Goal: Find contact information: Find contact information

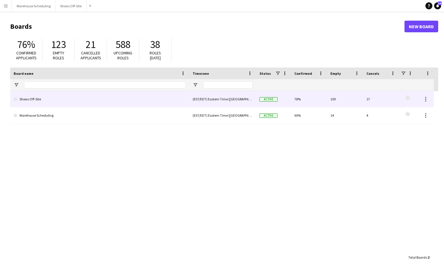
click at [82, 99] on link "Shows Off-Site" at bounding box center [100, 99] width 172 height 16
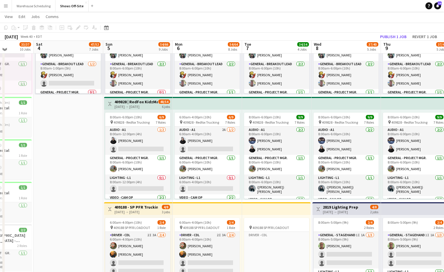
scroll to position [285, 0]
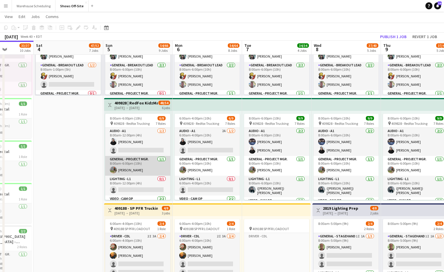
click at [114, 170] on app-user-avatar at bounding box center [113, 169] width 7 height 7
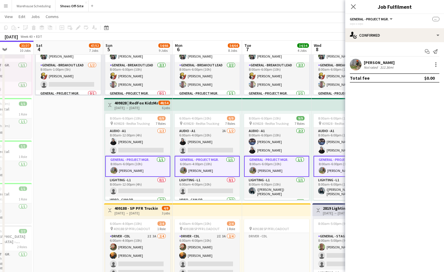
click at [370, 61] on div "[PERSON_NAME]" at bounding box center [379, 62] width 31 height 5
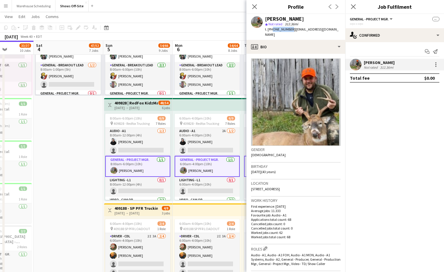
drag, startPoint x: 289, startPoint y: 29, endPoint x: 272, endPoint y: 30, distance: 17.2
click at [272, 30] on span "t. [PHONE_NUMBER]" at bounding box center [280, 29] width 30 height 4
copy span "4708057156"
click at [254, 6] on icon at bounding box center [255, 7] width 6 height 6
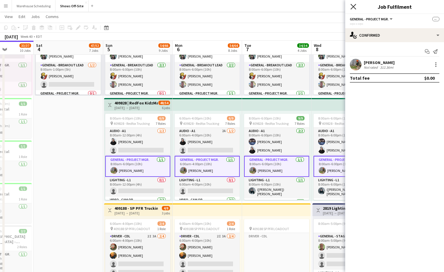
click at [352, 5] on icon at bounding box center [354, 7] width 6 height 6
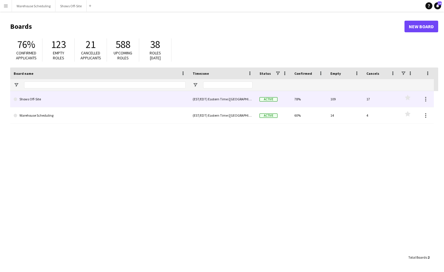
click at [50, 105] on link "Shows Off-Site" at bounding box center [100, 99] width 172 height 16
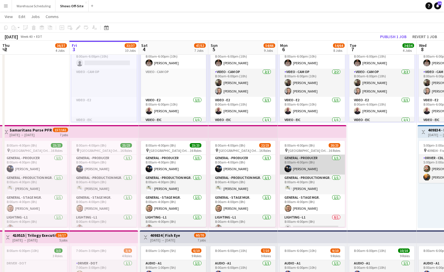
click at [287, 166] on app-user-avatar at bounding box center [288, 168] width 7 height 7
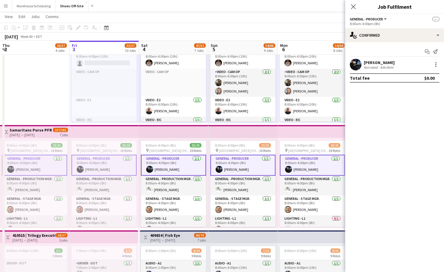
click at [365, 64] on div "[PERSON_NAME]" at bounding box center [379, 62] width 31 height 5
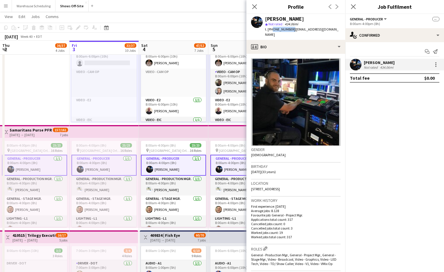
drag, startPoint x: 290, startPoint y: 31, endPoint x: 271, endPoint y: 30, distance: 18.3
click at [271, 30] on div "t. [PHONE_NUMBER] | [PERSON_NAME][EMAIL_ADDRESS][DOMAIN_NAME]" at bounding box center [303, 32] width 76 height 10
copy span "6784280713"
click at [254, 7] on icon at bounding box center [255, 7] width 6 height 6
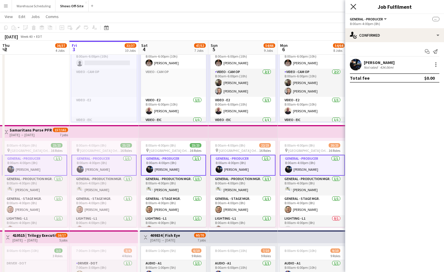
click at [353, 6] on icon "Close pop-in" at bounding box center [354, 7] width 6 height 6
